Goal: Book appointment/travel/reservation

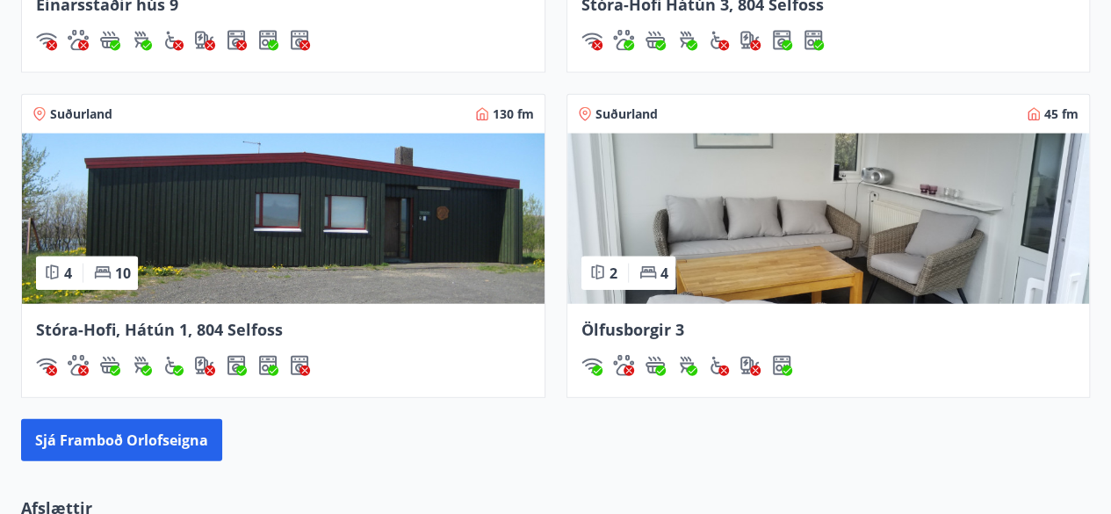
scroll to position [2019, 0]
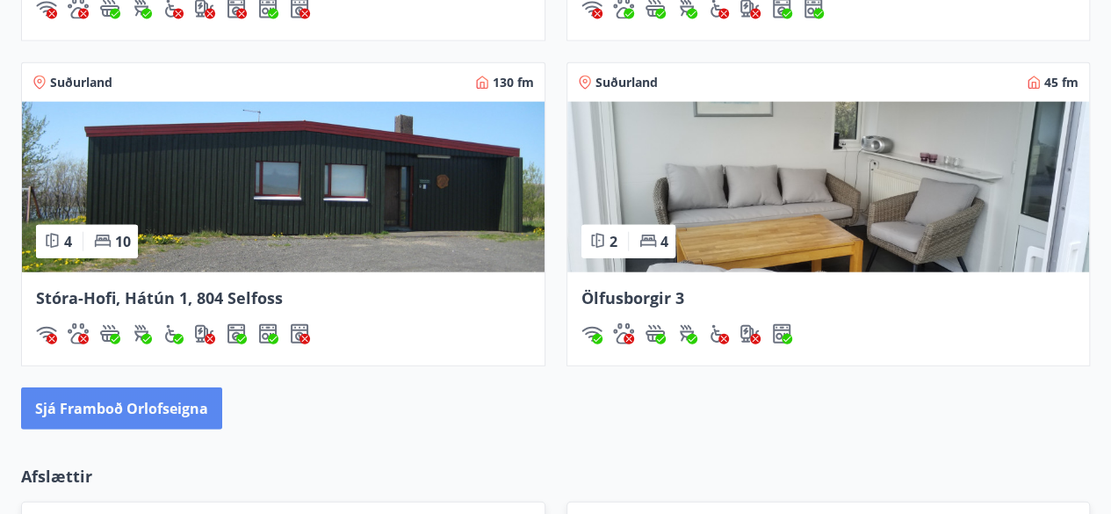
click at [150, 398] on button "Sjá framboð orlofseigna" at bounding box center [121, 408] width 201 height 42
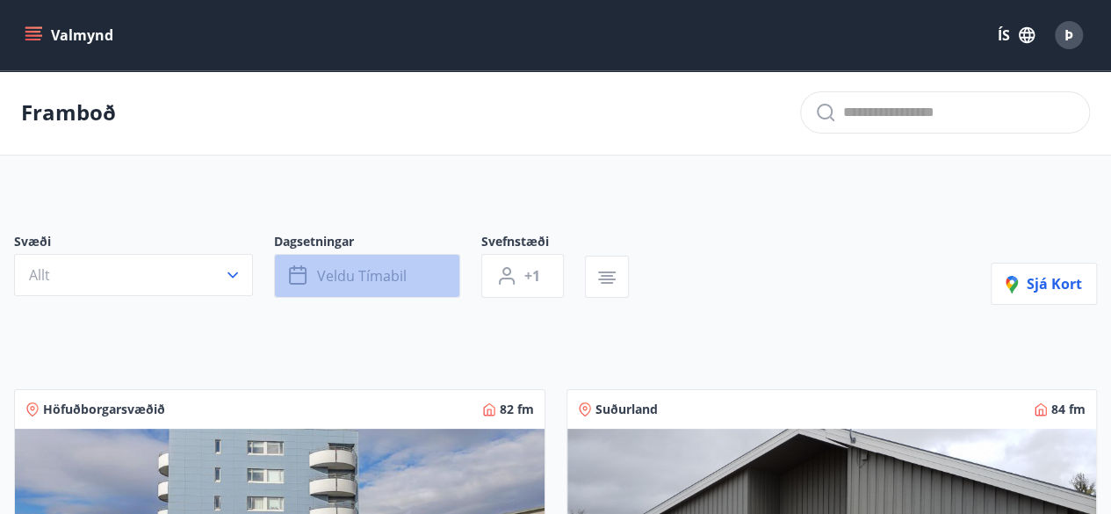
click at [367, 284] on button "Veldu tímabil" at bounding box center [367, 276] width 186 height 44
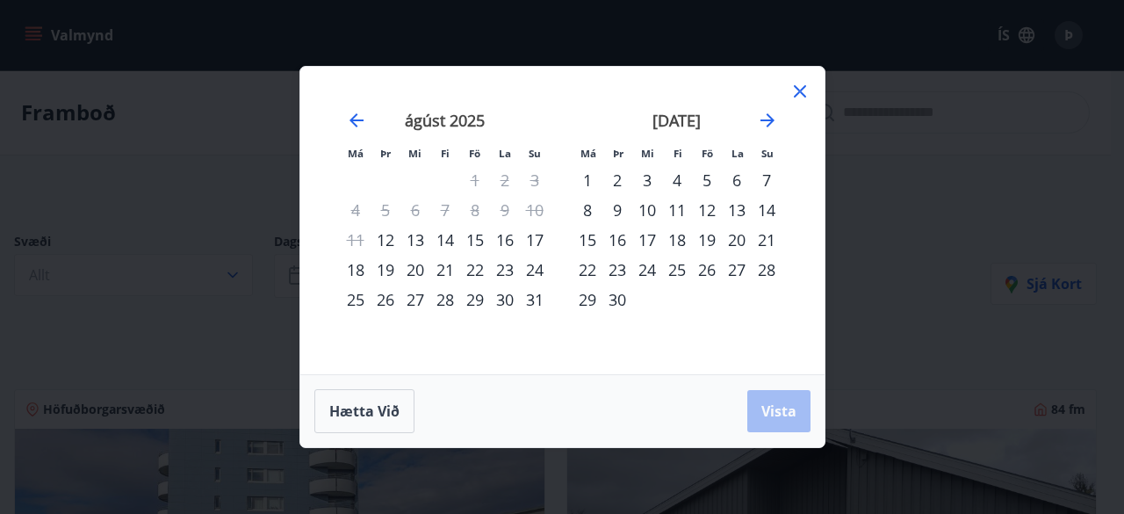
click at [474, 273] on div "22" at bounding box center [475, 270] width 30 height 30
click at [544, 268] on div "24" at bounding box center [535, 270] width 30 height 30
click at [774, 407] on span "Vista" at bounding box center [778, 410] width 35 height 19
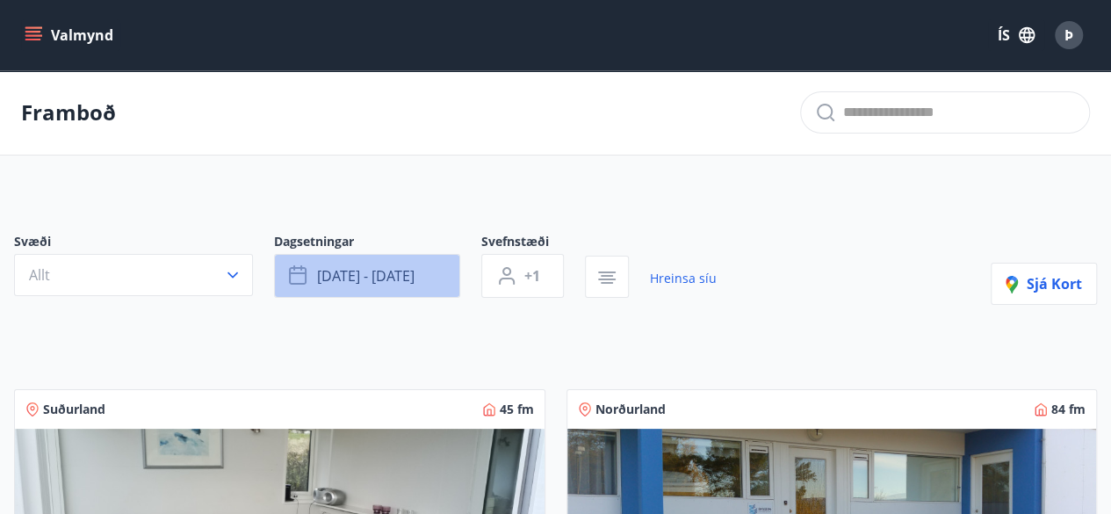
click at [362, 270] on span "[DATE] - [DATE]" at bounding box center [365, 275] width 97 height 19
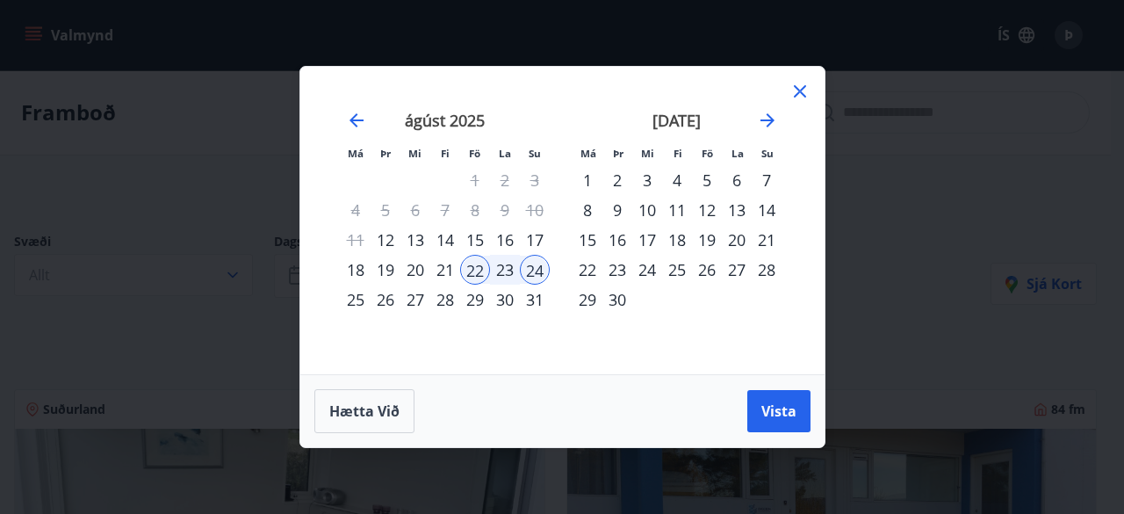
click at [472, 299] on div "29" at bounding box center [475, 299] width 30 height 30
click at [530, 296] on div "31" at bounding box center [535, 299] width 30 height 30
drag, startPoint x: 762, startPoint y: 408, endPoint x: 686, endPoint y: 375, distance: 83.3
click at [762, 409] on span "Vista" at bounding box center [778, 410] width 35 height 19
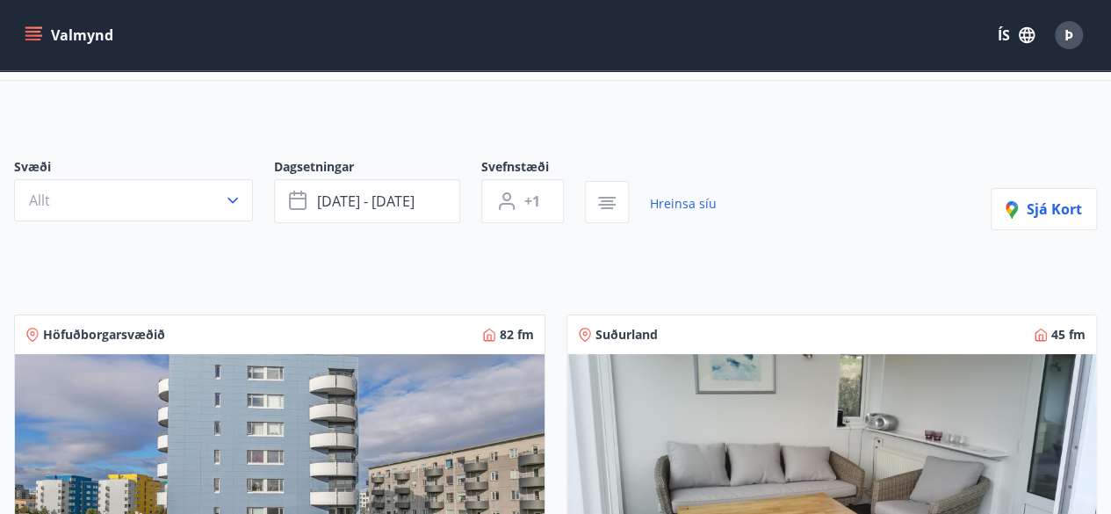
scroll to position [33, 0]
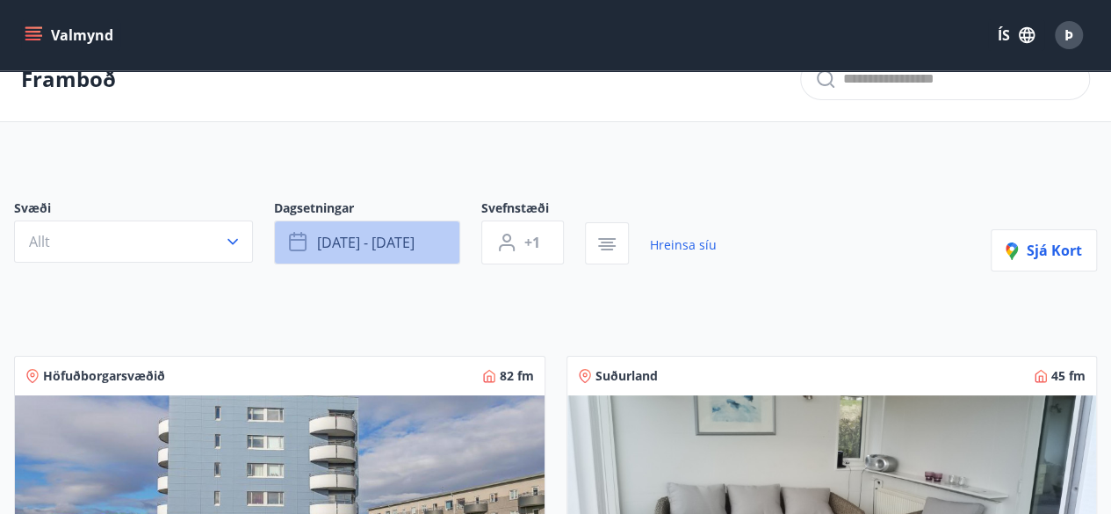
click at [400, 240] on span "[DATE] - [DATE]" at bounding box center [365, 242] width 97 height 19
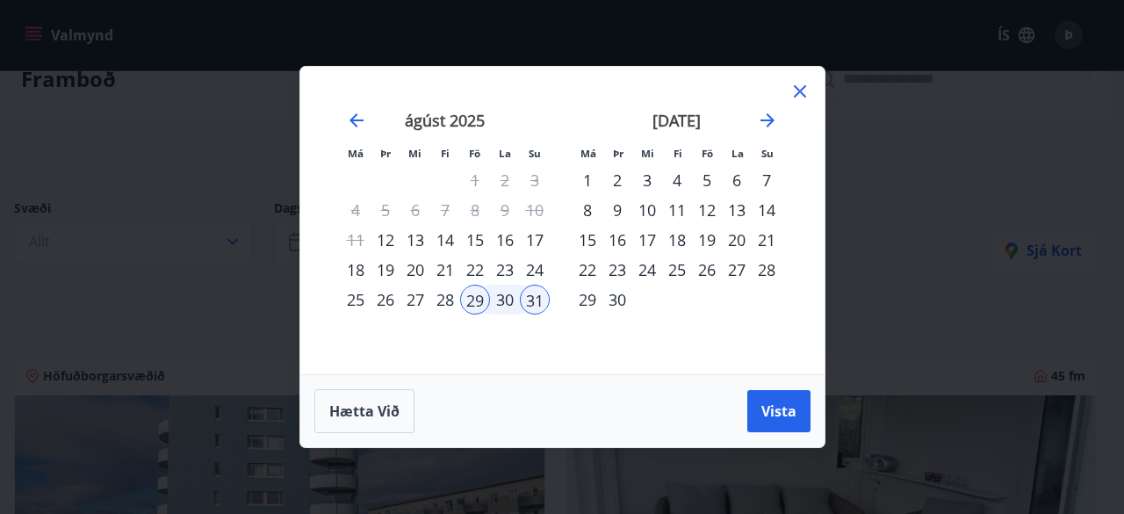
click at [708, 186] on div "5" at bounding box center [707, 180] width 30 height 30
click at [769, 181] on div "7" at bounding box center [767, 180] width 30 height 30
click at [781, 414] on span "Vista" at bounding box center [778, 410] width 35 height 19
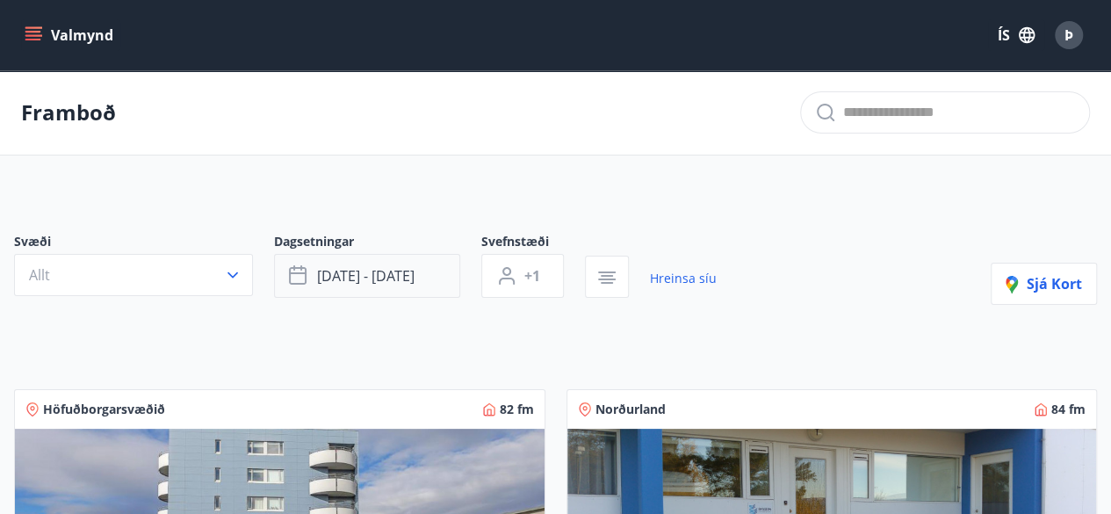
click at [385, 279] on span "[DATE] - [DATE]" at bounding box center [365, 275] width 97 height 19
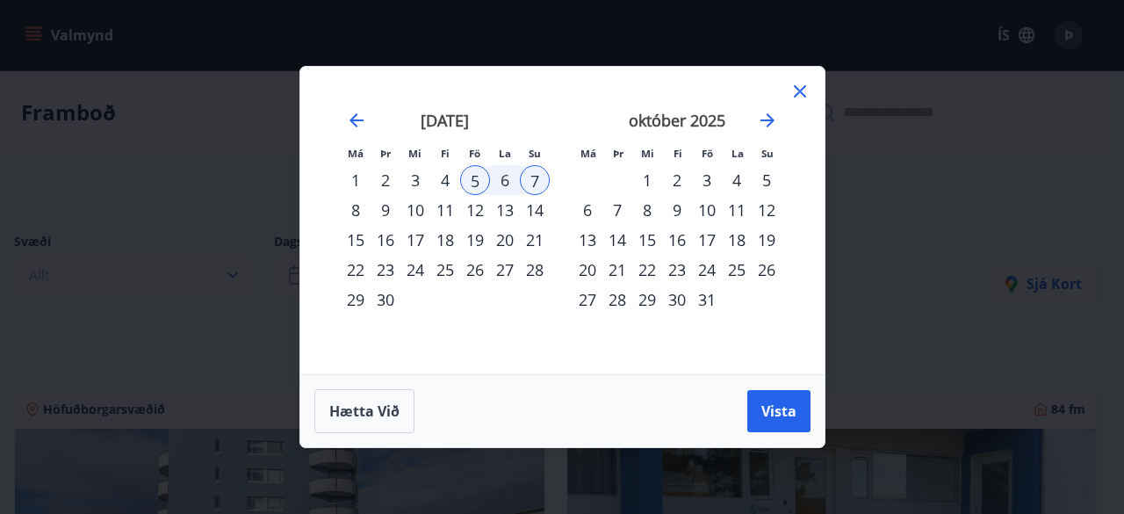
click at [715, 213] on div "10" at bounding box center [707, 210] width 30 height 30
click at [766, 220] on div "12" at bounding box center [767, 210] width 30 height 30
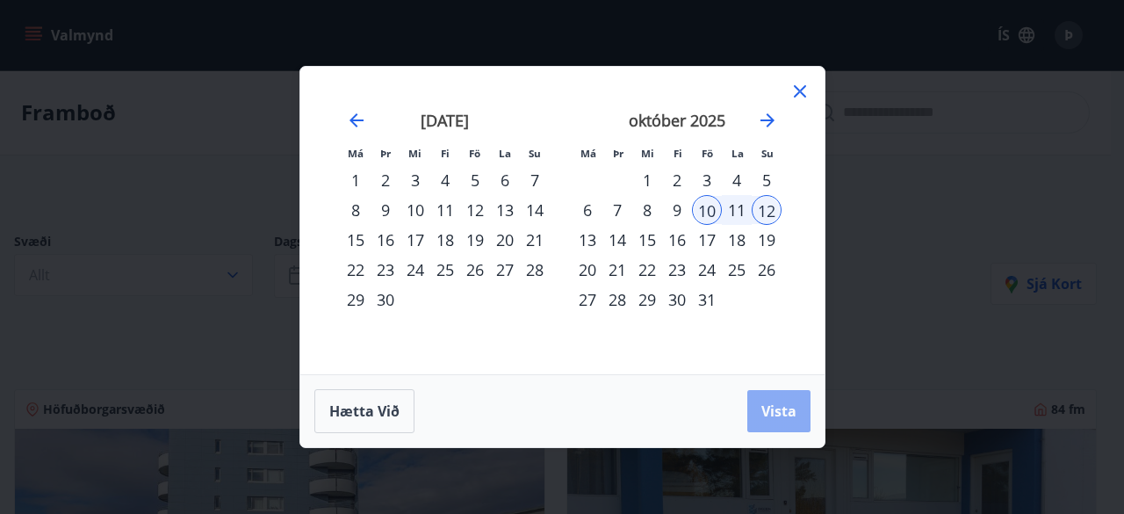
click at [780, 402] on span "Vista" at bounding box center [778, 410] width 35 height 19
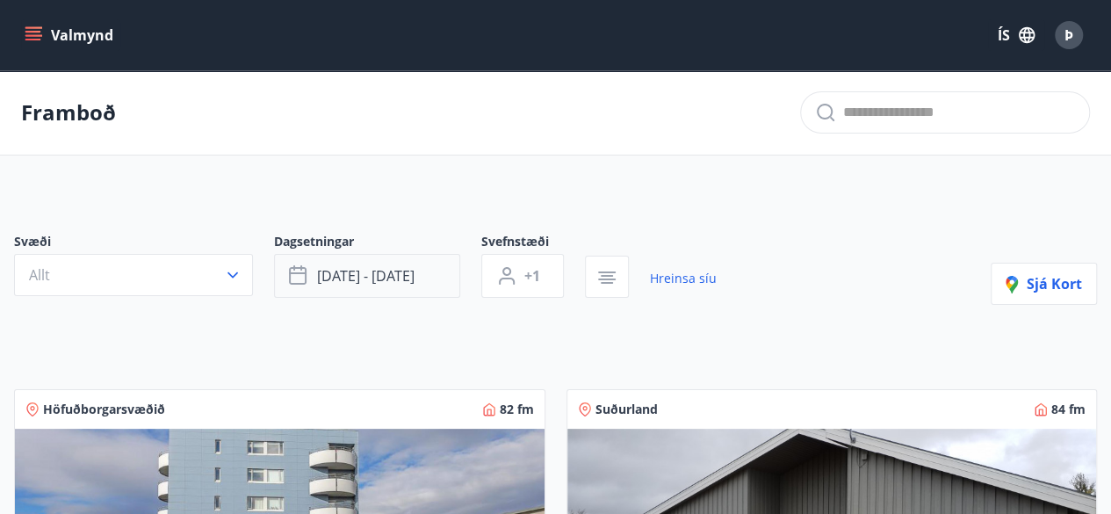
click at [381, 283] on span "[DATE] - [DATE]" at bounding box center [365, 275] width 97 height 19
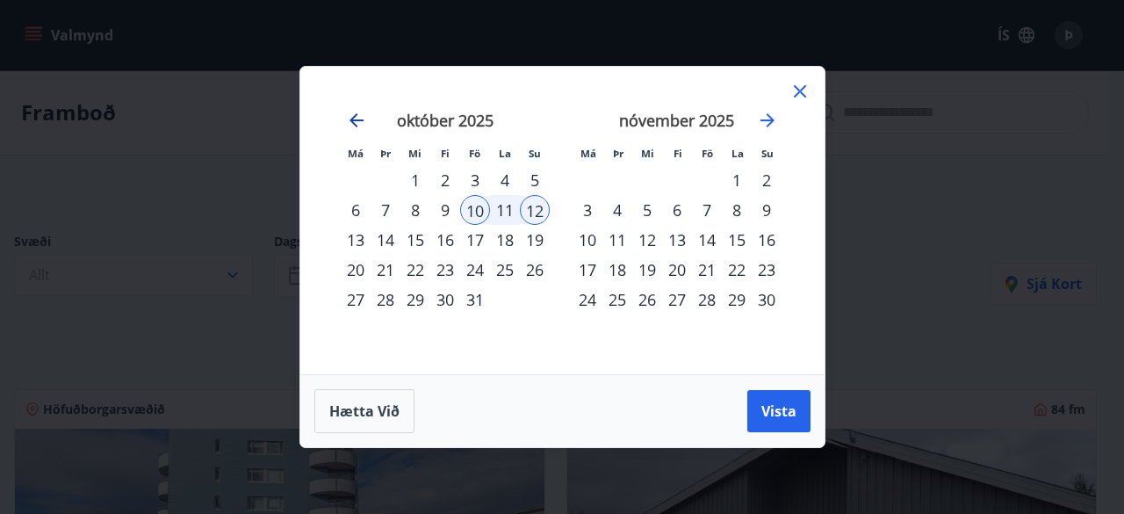
click at [358, 115] on icon "Move backward to switch to the previous month." at bounding box center [356, 120] width 21 height 21
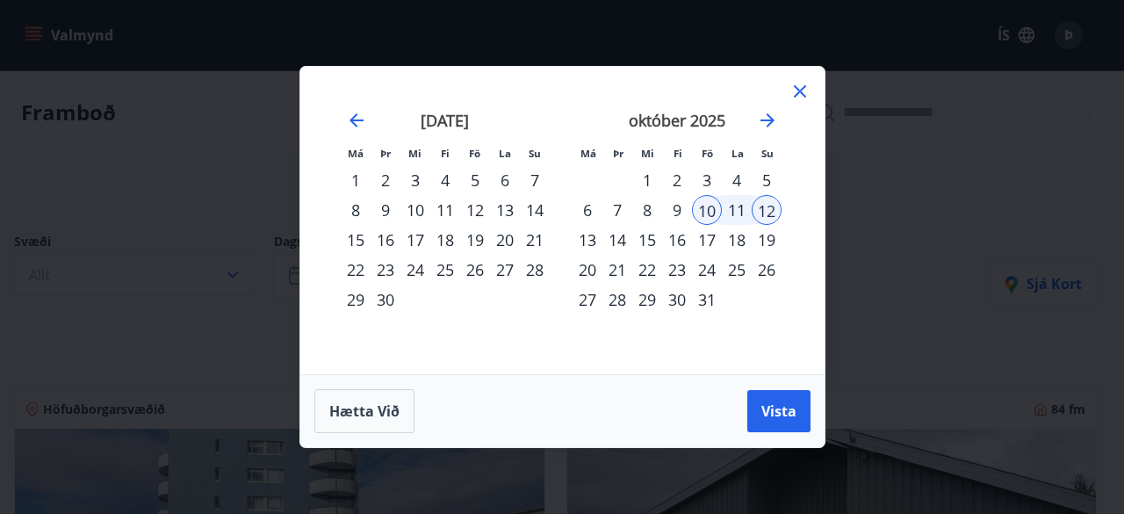
click at [478, 213] on div "12" at bounding box center [475, 210] width 30 height 30
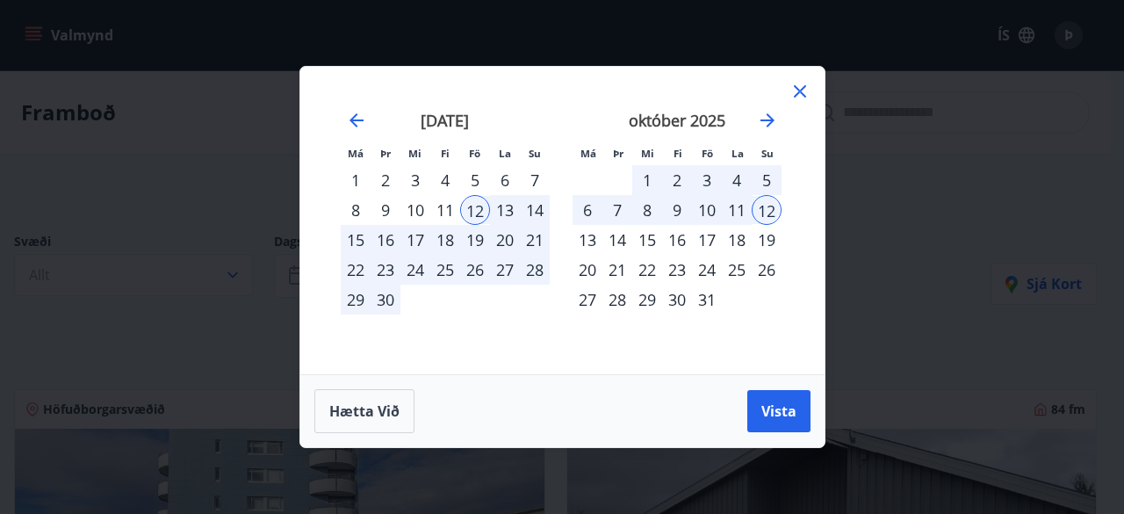
click at [539, 213] on div "14" at bounding box center [535, 210] width 30 height 30
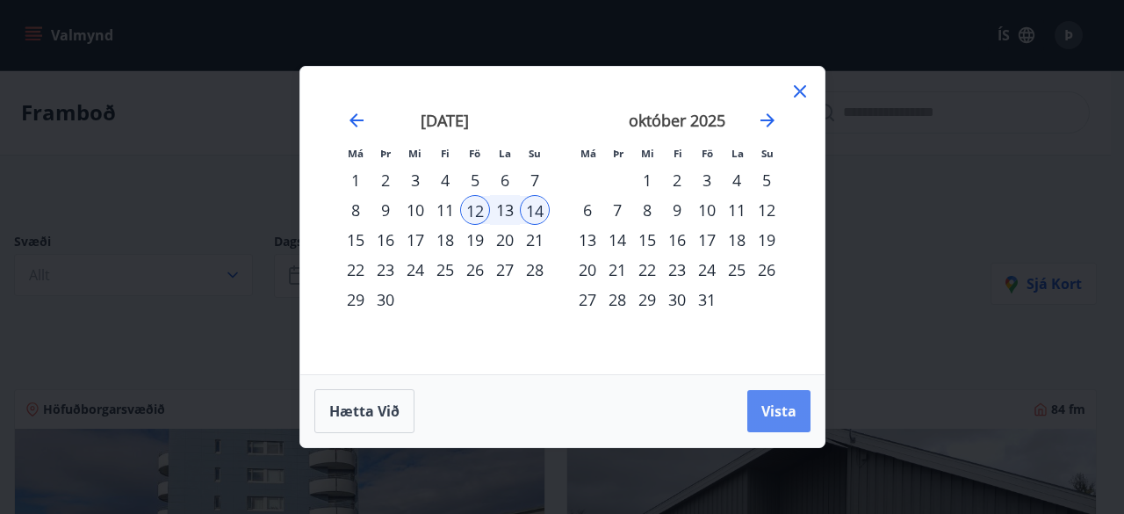
click at [761, 399] on button "Vista" at bounding box center [778, 411] width 63 height 42
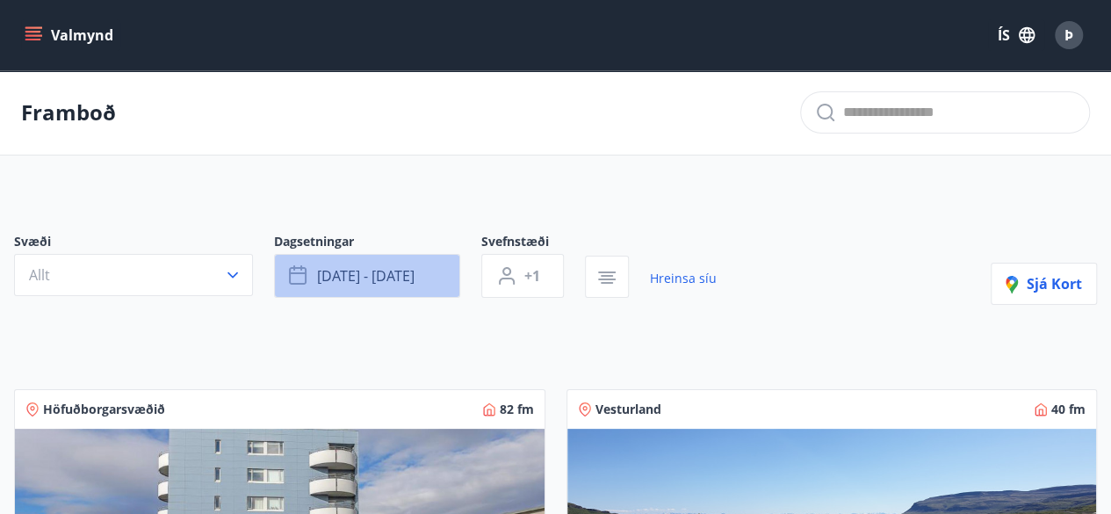
click at [398, 283] on span "[DATE] - [DATE]" at bounding box center [365, 275] width 97 height 19
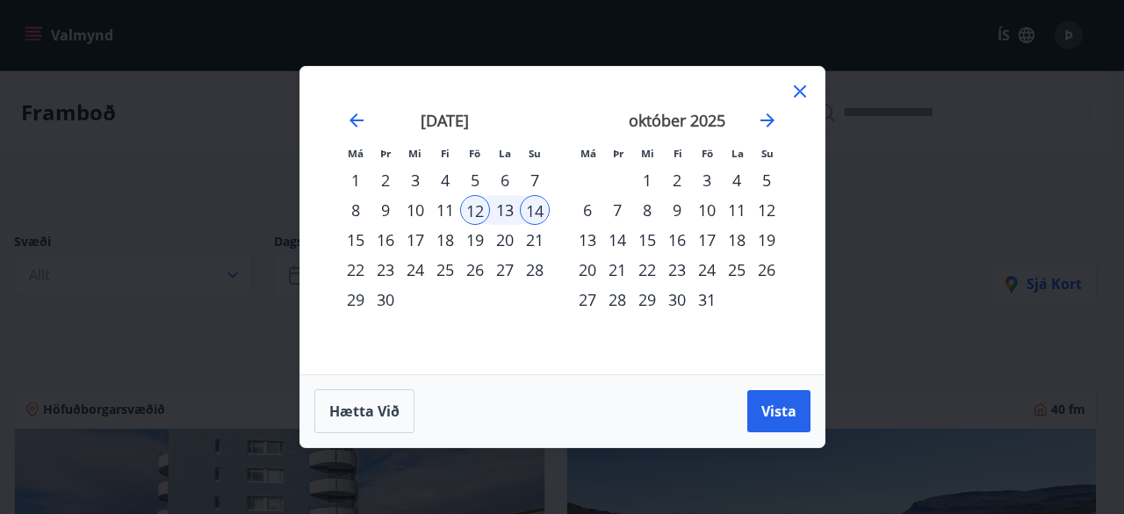
click at [476, 240] on div "19" at bounding box center [475, 240] width 30 height 30
click at [534, 240] on div "21" at bounding box center [535, 240] width 30 height 30
click at [762, 405] on span "Vista" at bounding box center [778, 410] width 35 height 19
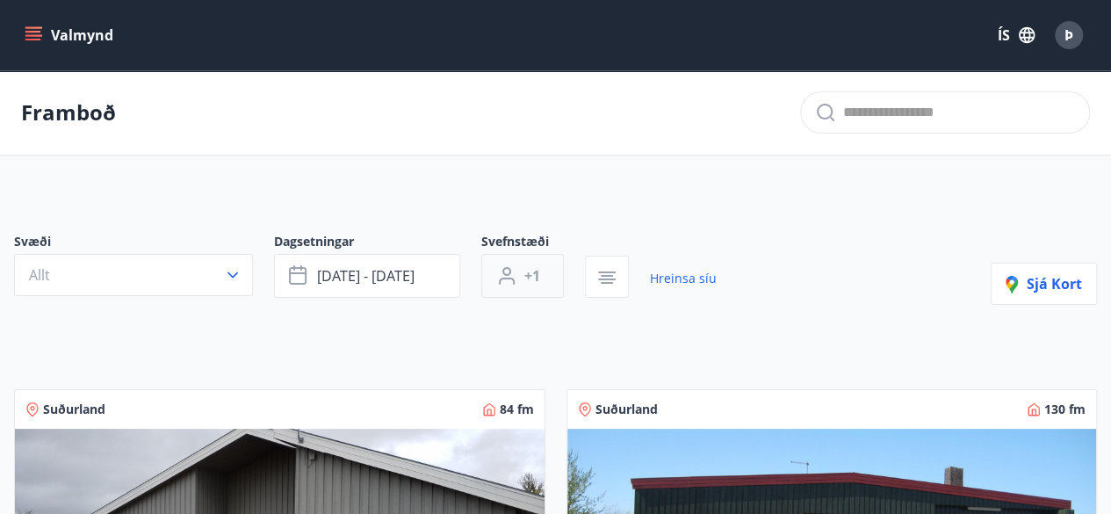
click at [541, 276] on button "+1" at bounding box center [522, 276] width 83 height 44
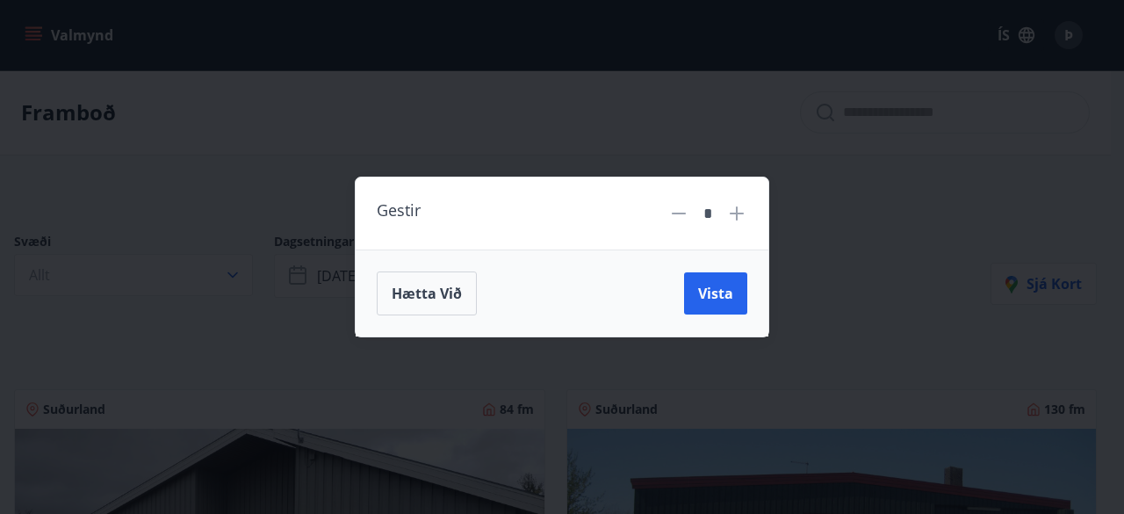
click at [739, 212] on icon at bounding box center [736, 213] width 21 height 21
type input "*"
click at [706, 292] on span "Vista" at bounding box center [715, 293] width 35 height 19
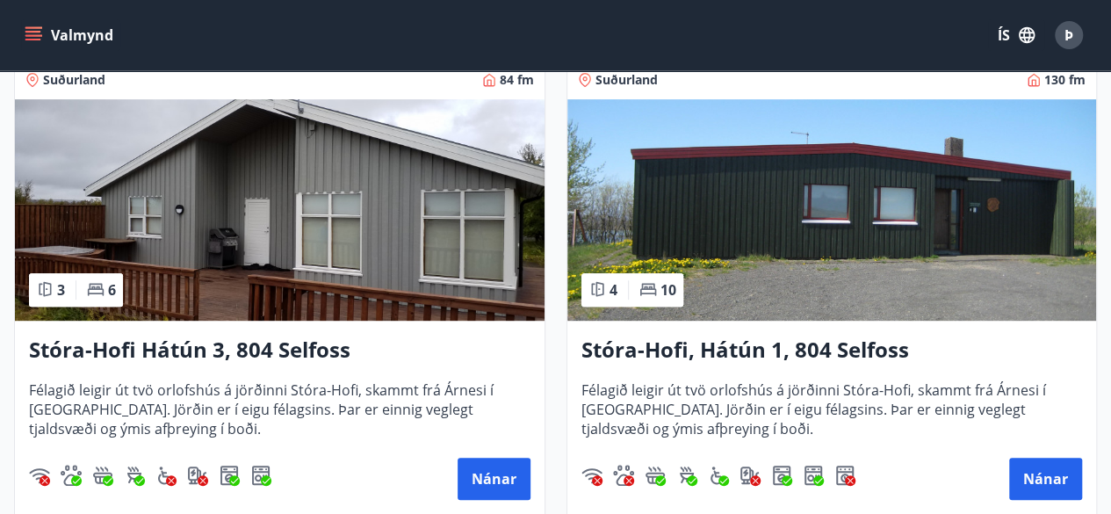
scroll to position [351, 0]
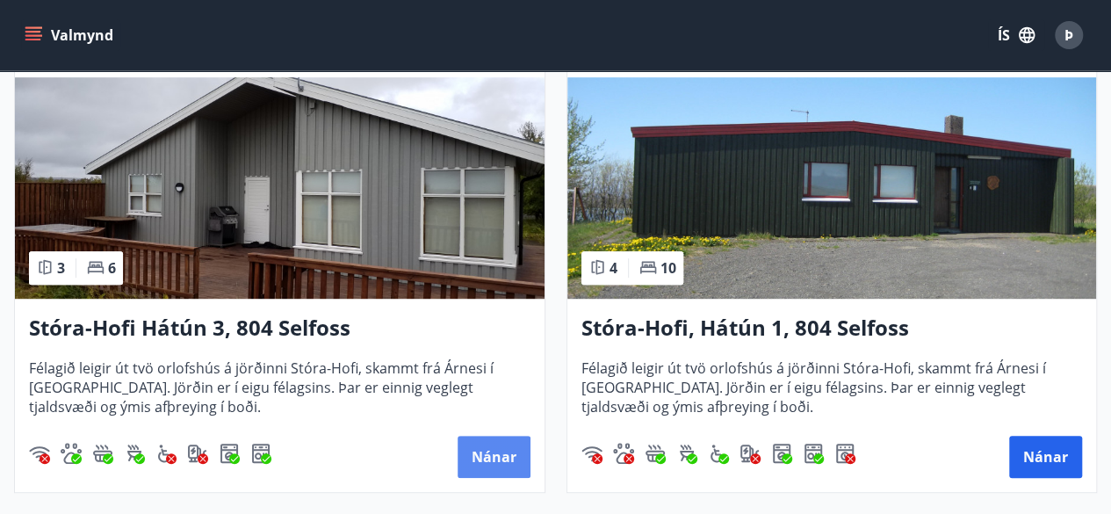
click at [472, 439] on button "Nánar" at bounding box center [493, 456] width 73 height 42
